Goal: Transaction & Acquisition: Obtain resource

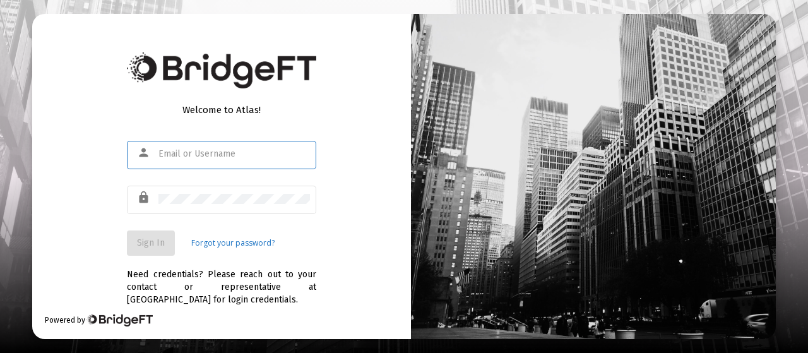
type input "[EMAIL_ADDRESS][DOMAIN_NAME]"
click at [334, 211] on div "Welcome to Atlas! person [EMAIL_ADDRESS][DOMAIN_NAME] lock Sign In Forgot your …" at bounding box center [221, 176] width 379 height 325
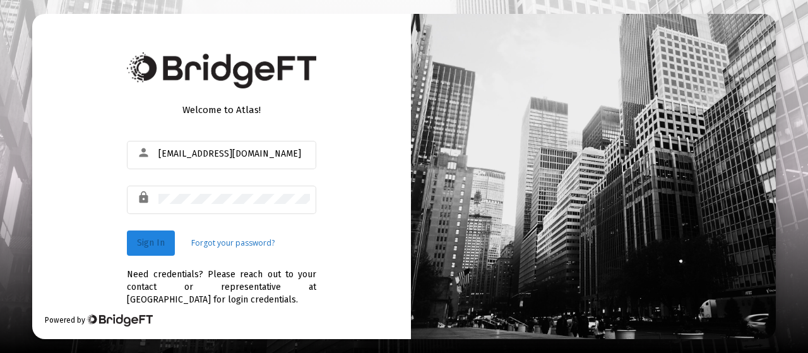
click at [164, 244] on span "Sign In" at bounding box center [151, 242] width 28 height 11
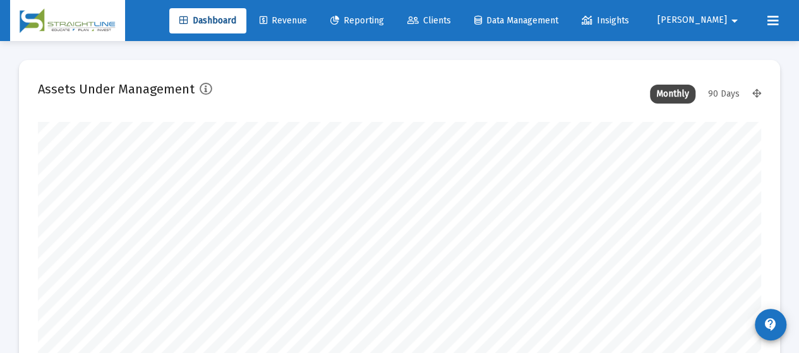
scroll to position [253, 388]
click at [384, 15] on span "Reporting" at bounding box center [357, 20] width 54 height 11
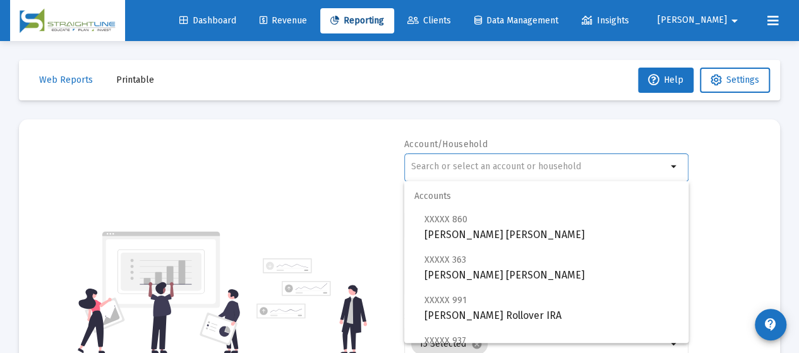
click at [439, 164] on input "text" at bounding box center [539, 167] width 256 height 10
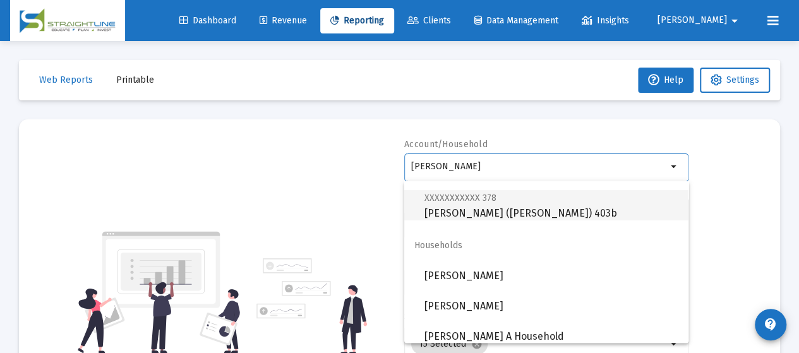
scroll to position [189, 0]
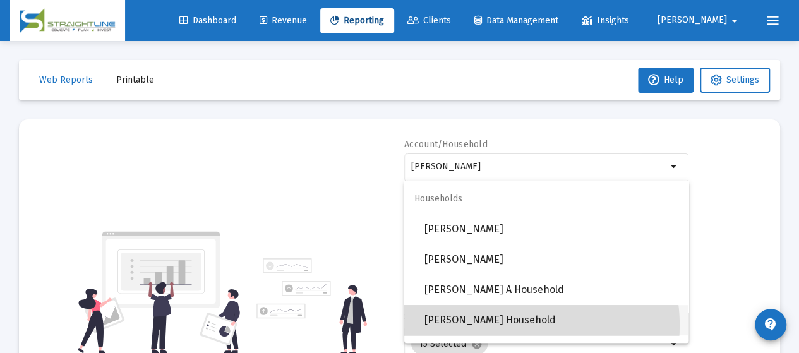
click at [506, 325] on span "[PERSON_NAME] Household" at bounding box center [551, 320] width 254 height 30
type input "[PERSON_NAME] Household"
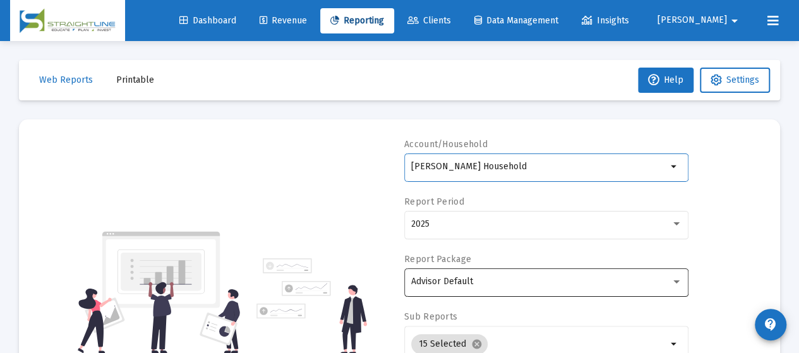
click at [546, 277] on div "Advisor Default" at bounding box center [541, 282] width 260 height 10
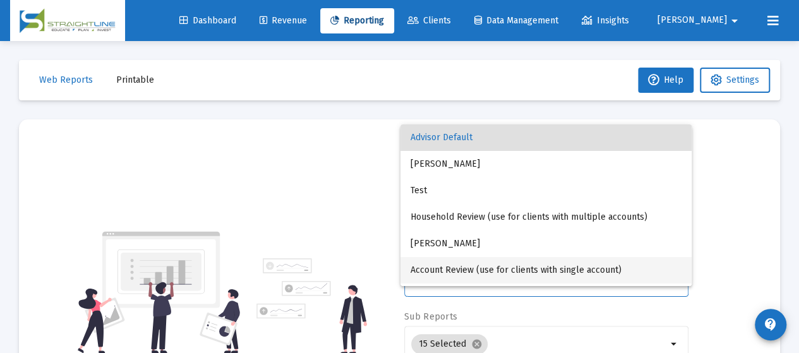
click at [544, 267] on span "Account Review (use for clients with single account)" at bounding box center [545, 270] width 271 height 27
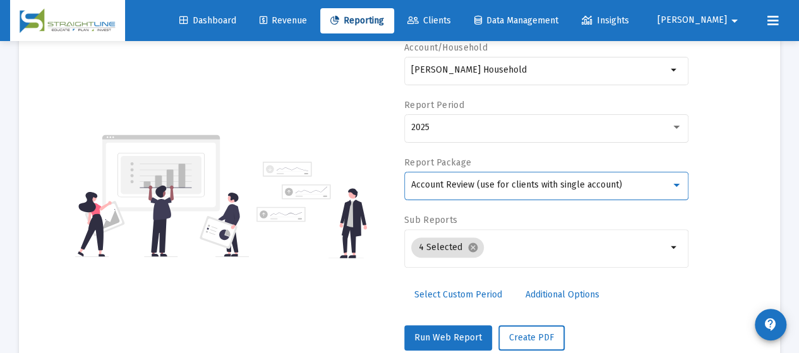
scroll to position [126, 0]
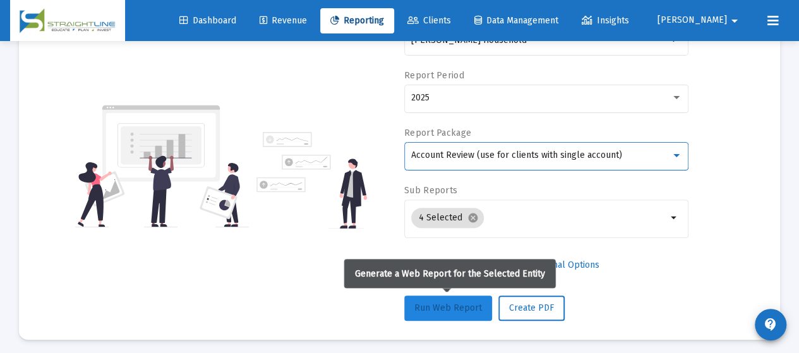
click at [461, 302] on span "Run Web Report" at bounding box center [448, 307] width 68 height 11
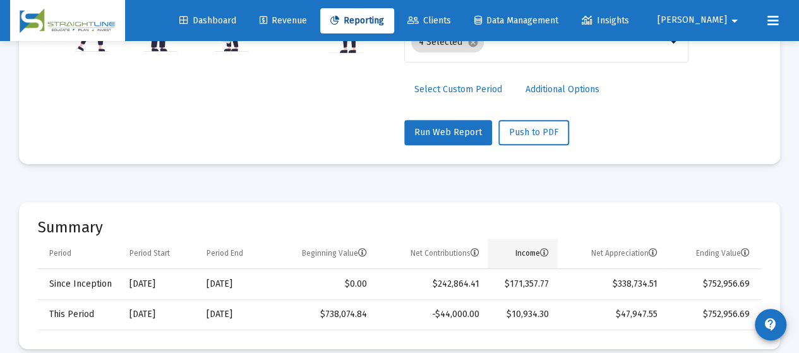
scroll to position [316, 0]
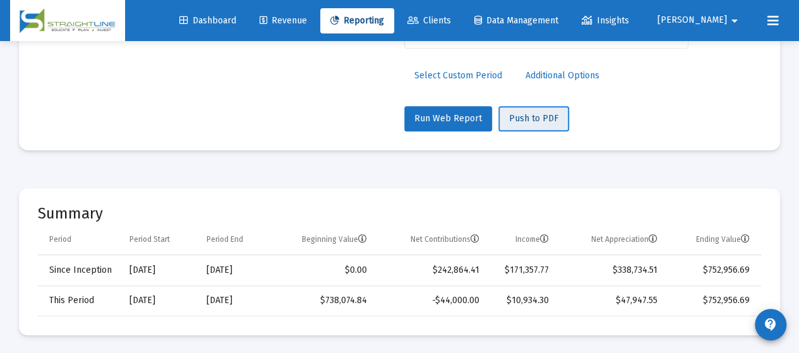
click at [529, 122] on span "Push to PDF" at bounding box center [533, 118] width 49 height 11
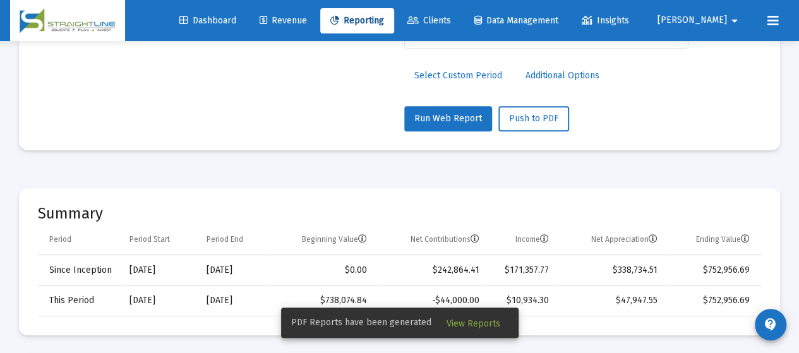
click at [472, 323] on span "View Reports" at bounding box center [473, 323] width 54 height 11
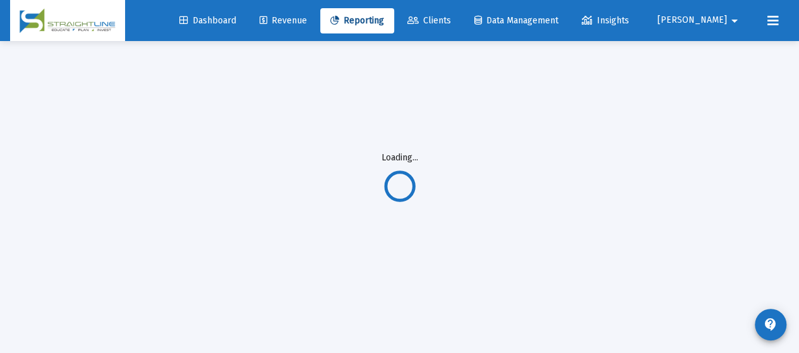
scroll to position [41, 0]
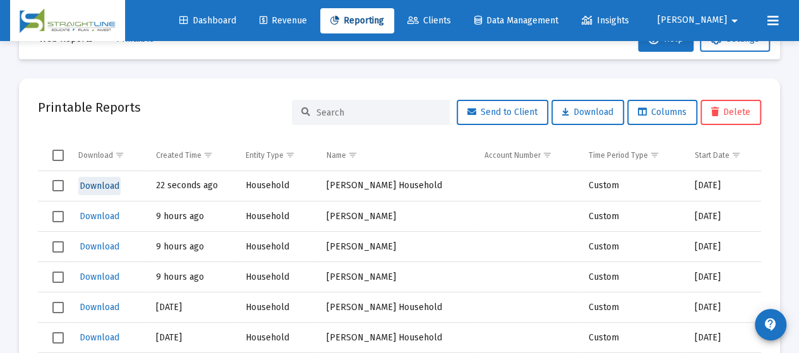
click at [102, 185] on span "Download" at bounding box center [100, 186] width 40 height 11
